Goal: Information Seeking & Learning: Understand process/instructions

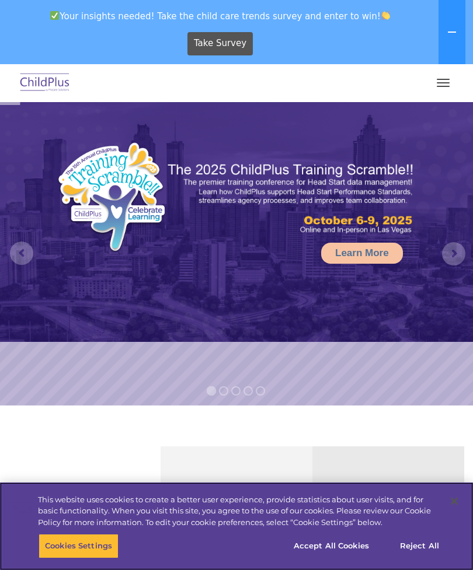
select select "MEDIUM"
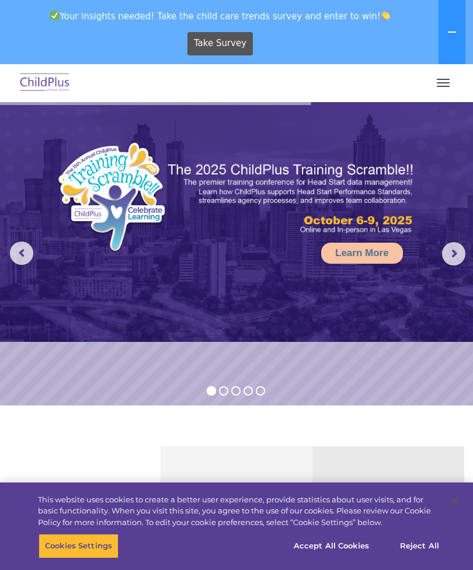
click at [438, 85] on button "button" at bounding box center [443, 83] width 25 height 19
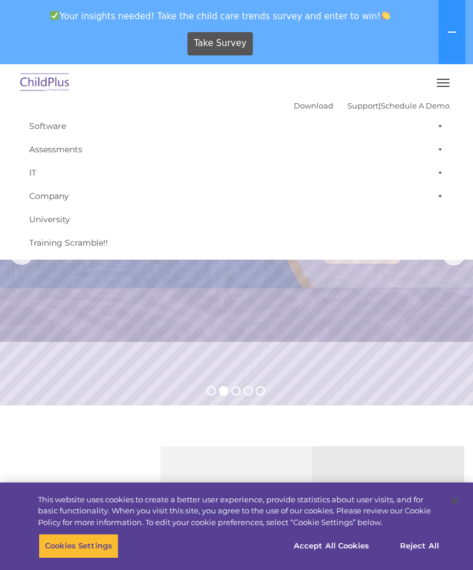
click at [296, 103] on link "Download" at bounding box center [313, 105] width 40 height 9
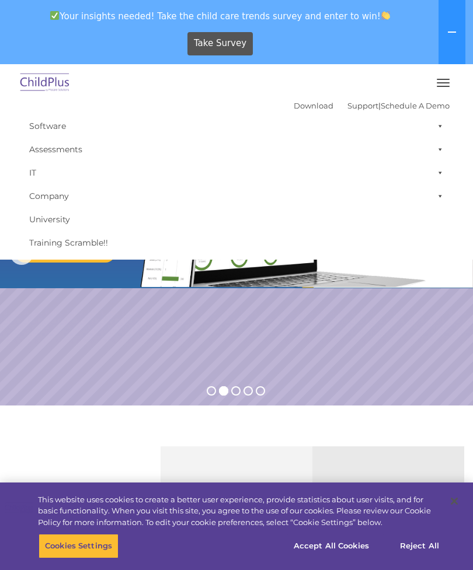
click at [440, 80] on button "button" at bounding box center [443, 83] width 25 height 19
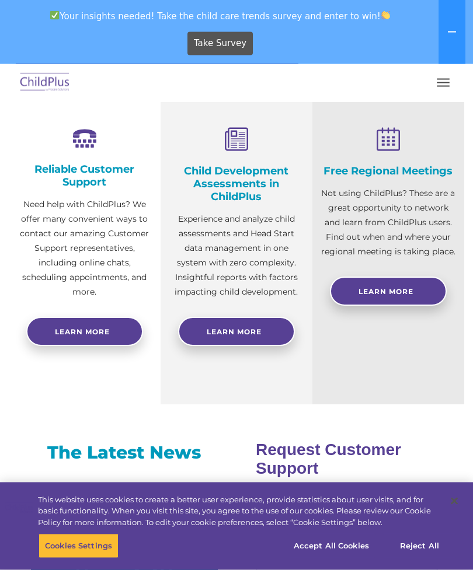
scroll to position [401, 0]
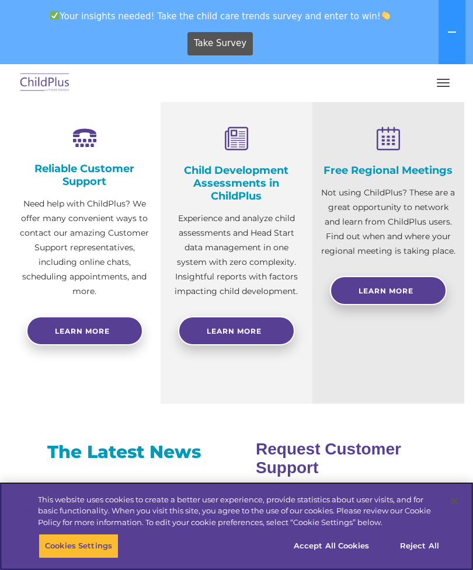
click at [329, 558] on button "Accept All Cookies" at bounding box center [331, 546] width 88 height 25
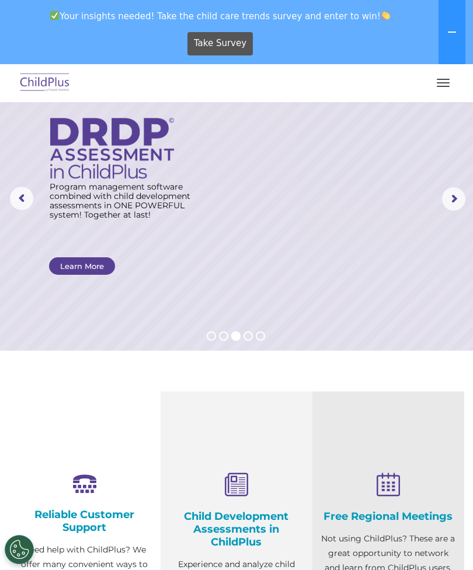
scroll to position [0, 0]
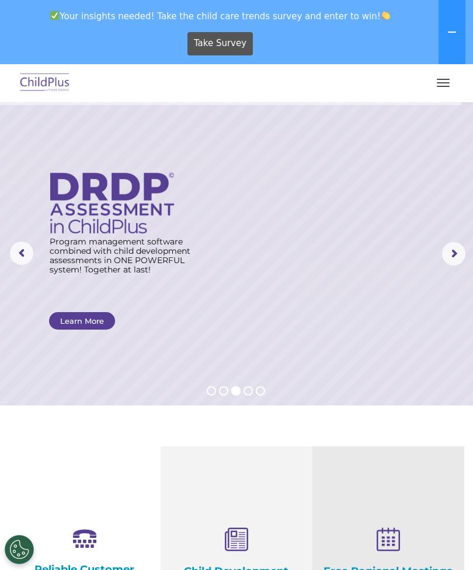
click at [438, 85] on button "button" at bounding box center [443, 83] width 25 height 19
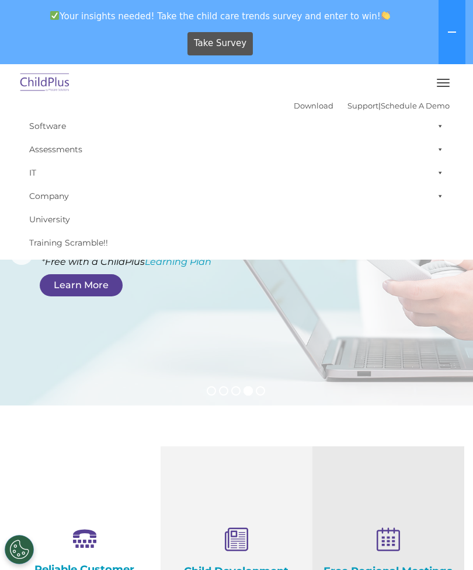
click at [447, 37] on button at bounding box center [451, 32] width 27 height 64
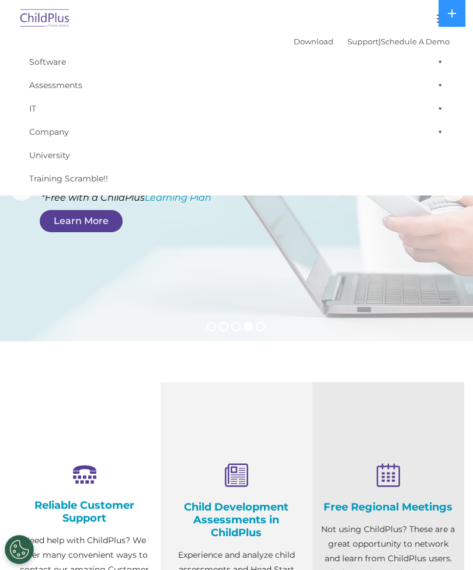
click at [448, 18] on icon at bounding box center [451, 13] width 9 height 9
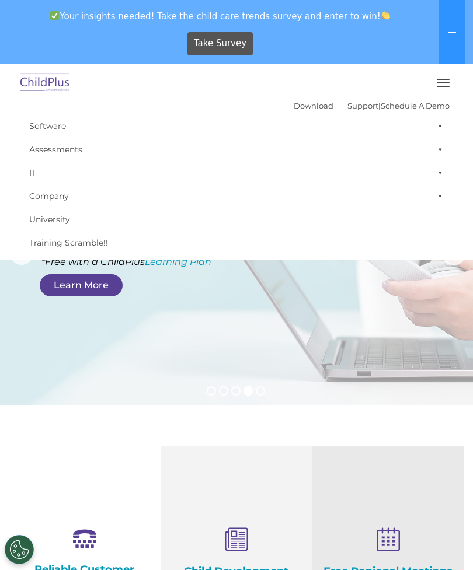
click at [441, 36] on button at bounding box center [451, 32] width 27 height 64
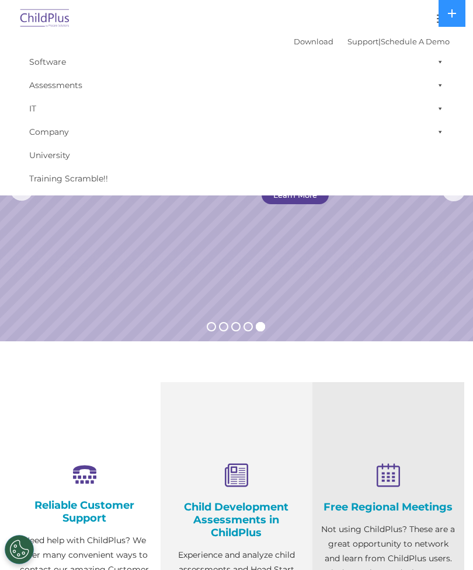
click at [58, 92] on link "Assessments" at bounding box center [236, 85] width 426 height 23
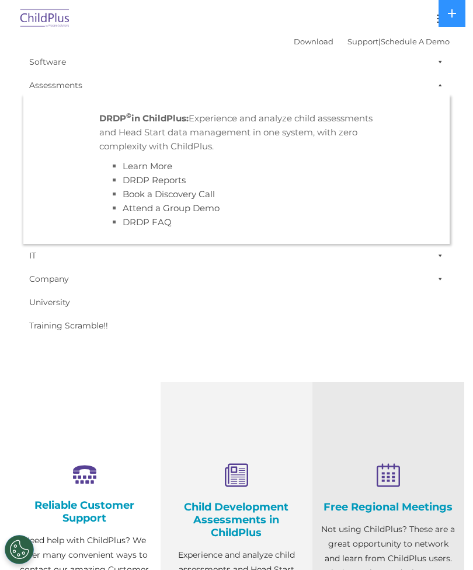
click at [164, 176] on link "DRDP Reports" at bounding box center [154, 179] width 63 height 11
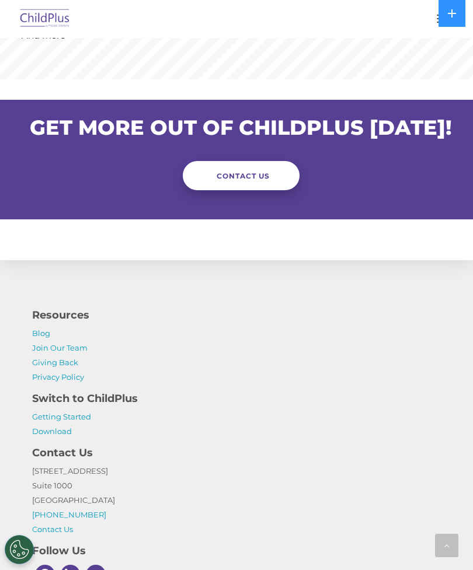
scroll to position [1237, 0]
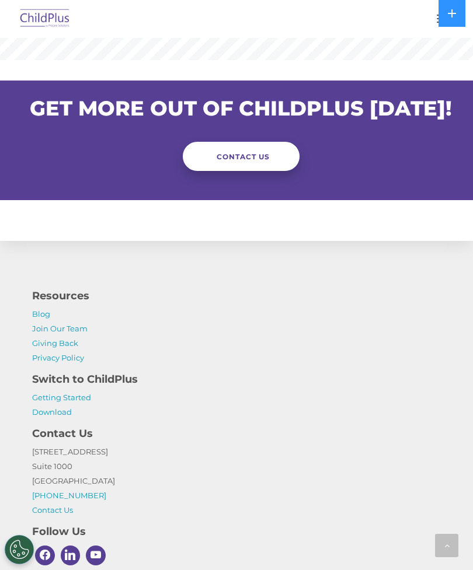
click at [107, 387] on h4 "Switch to ChildPlus" at bounding box center [236, 379] width 408 height 16
click at [75, 402] on link "Getting Started" at bounding box center [61, 397] width 59 height 9
